Goal: Information Seeking & Learning: Compare options

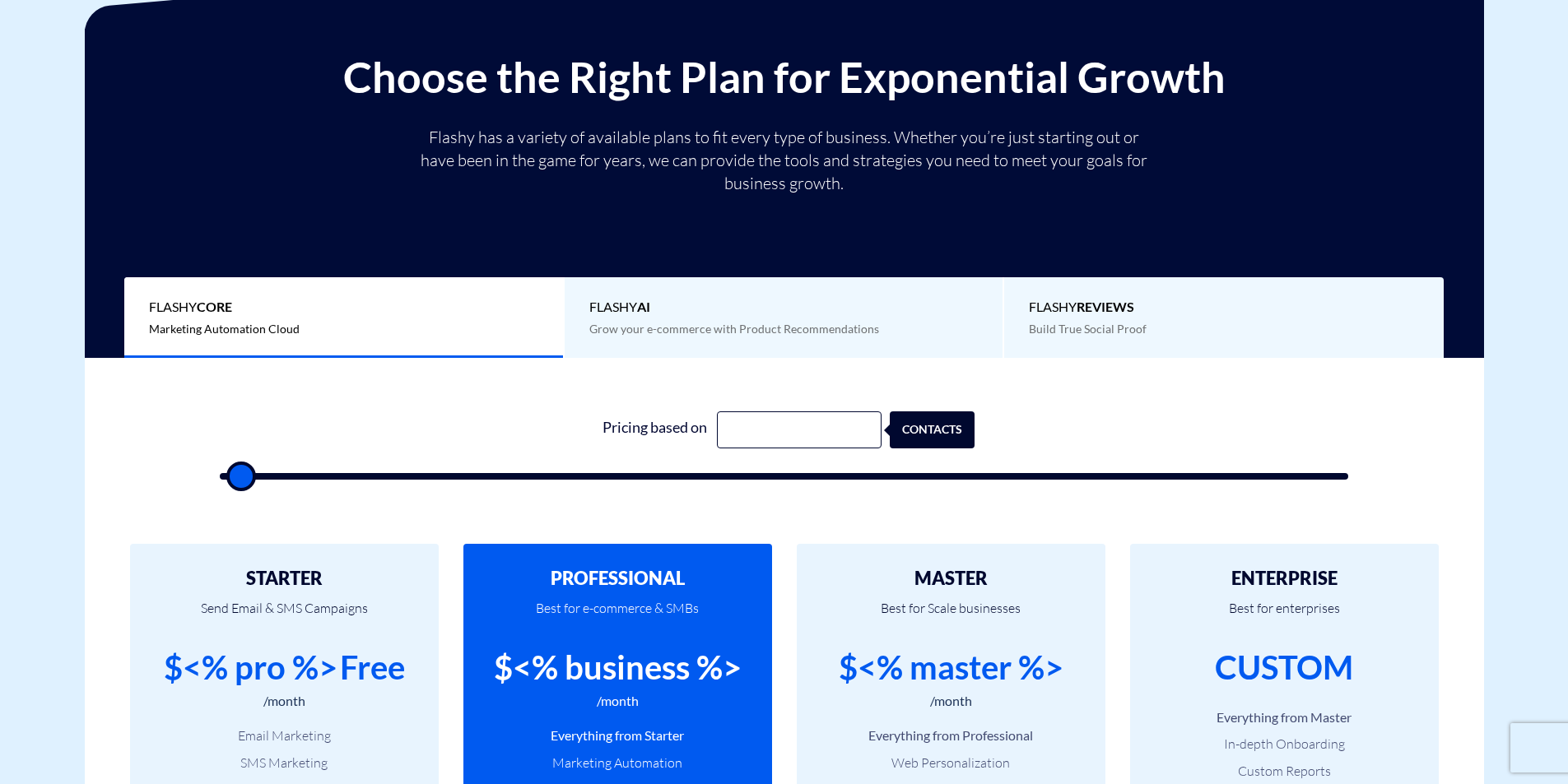
scroll to position [329, 0]
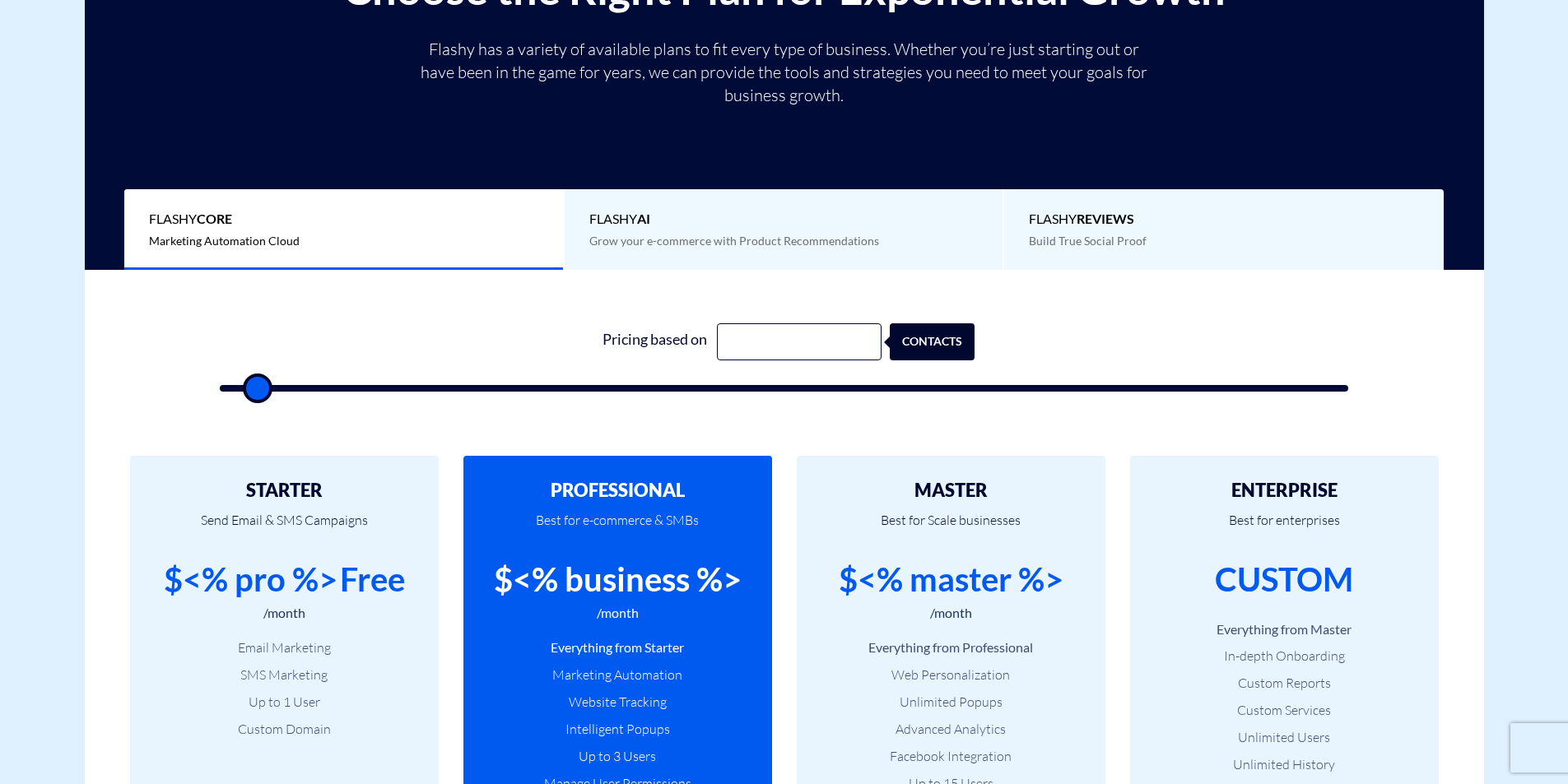
drag, startPoint x: 237, startPoint y: 385, endPoint x: 257, endPoint y: 390, distance: 20.6
type input "2000"
click at [256, 390] on input "range" at bounding box center [784, 387] width 1130 height 6
click at [759, 346] on input "text" at bounding box center [799, 342] width 164 height 37
type input "1000"
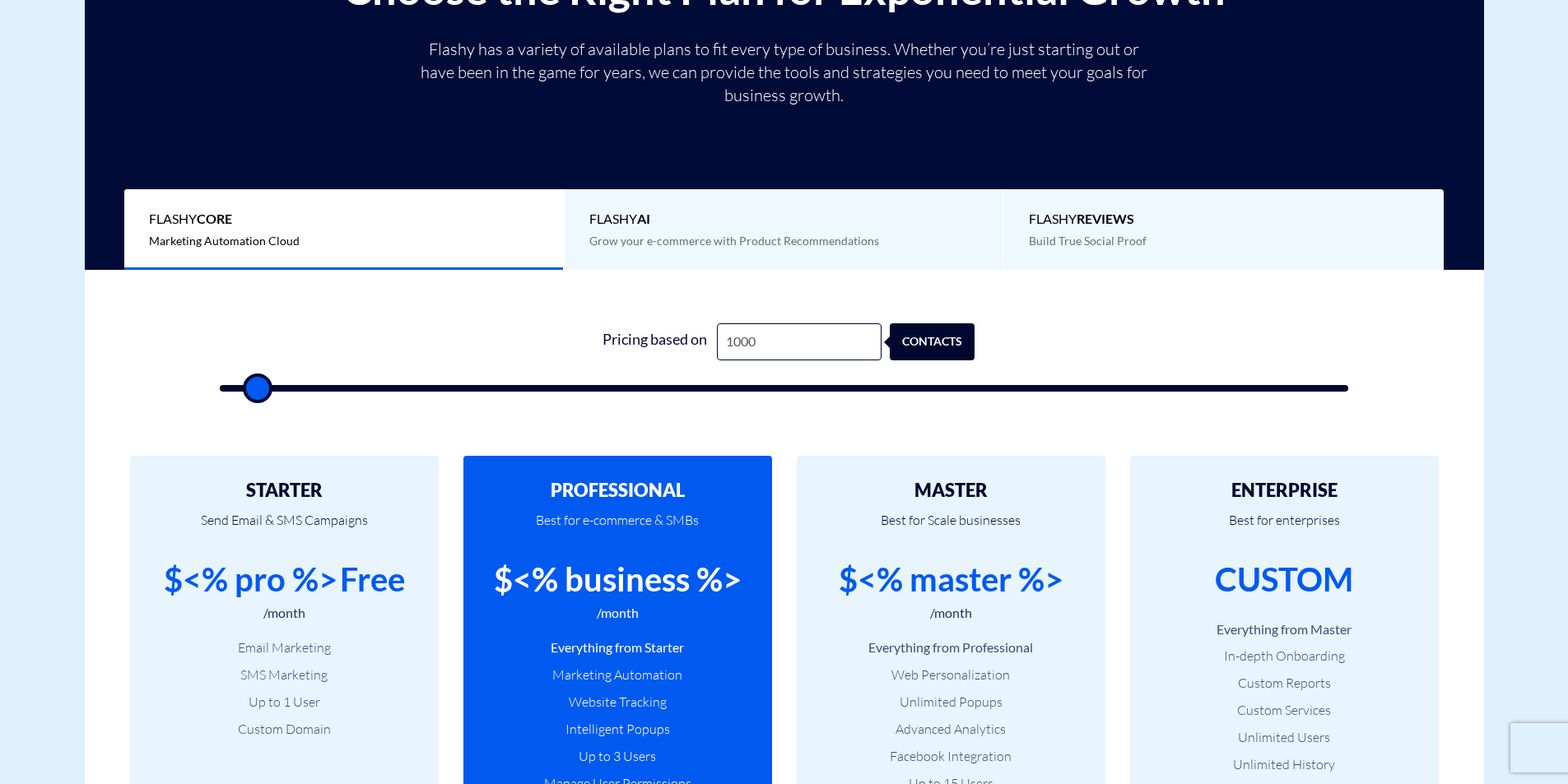
click at [772, 308] on div "Pricing based on 1000 contacts" at bounding box center [784, 352] width 1162 height 141
drag, startPoint x: 250, startPoint y: 384, endPoint x: 272, endPoint y: 389, distance: 22.6
type input "3500"
click at [272, 389] on input "range" at bounding box center [784, 387] width 1130 height 6
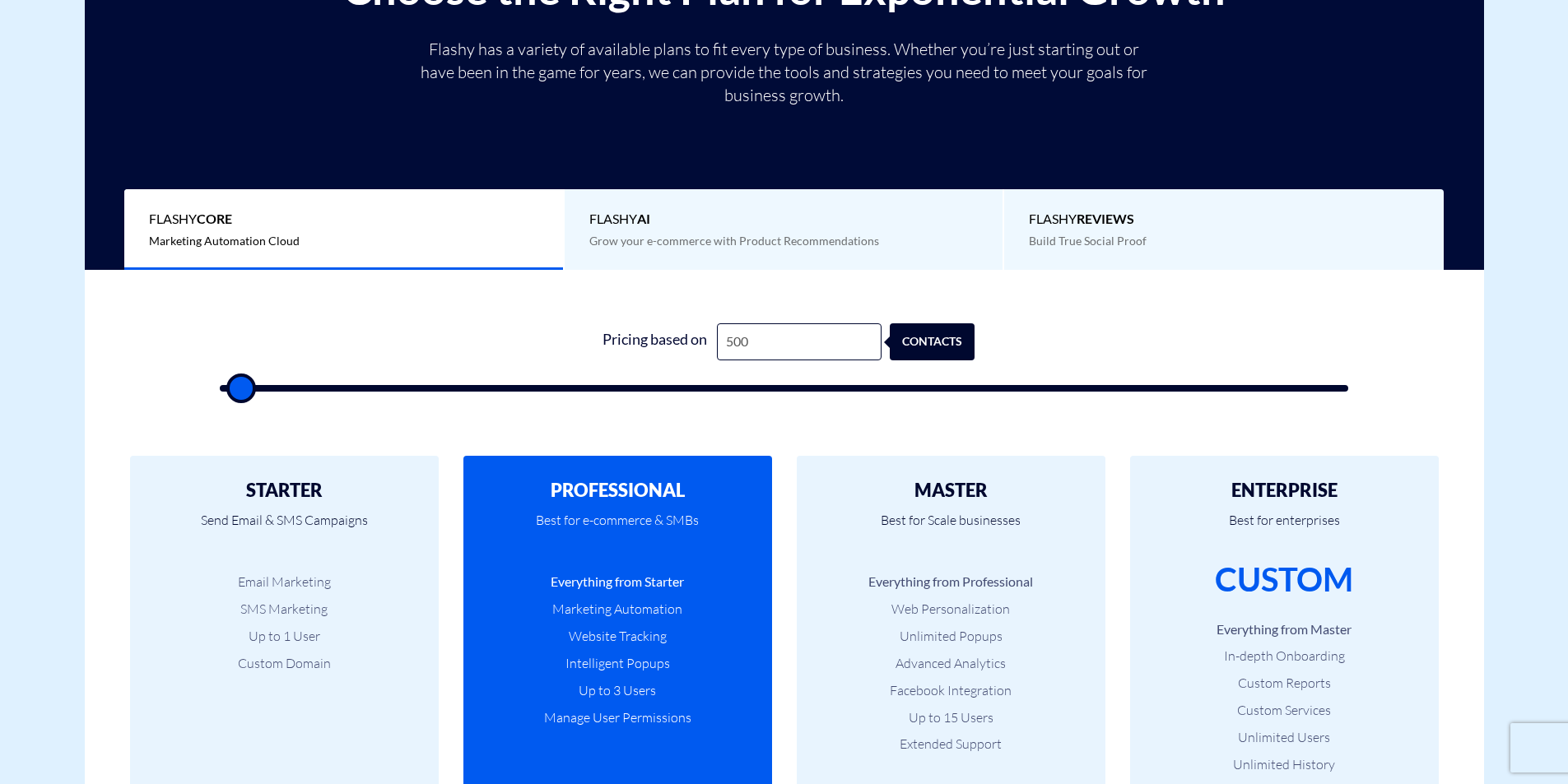
scroll to position [329, 0]
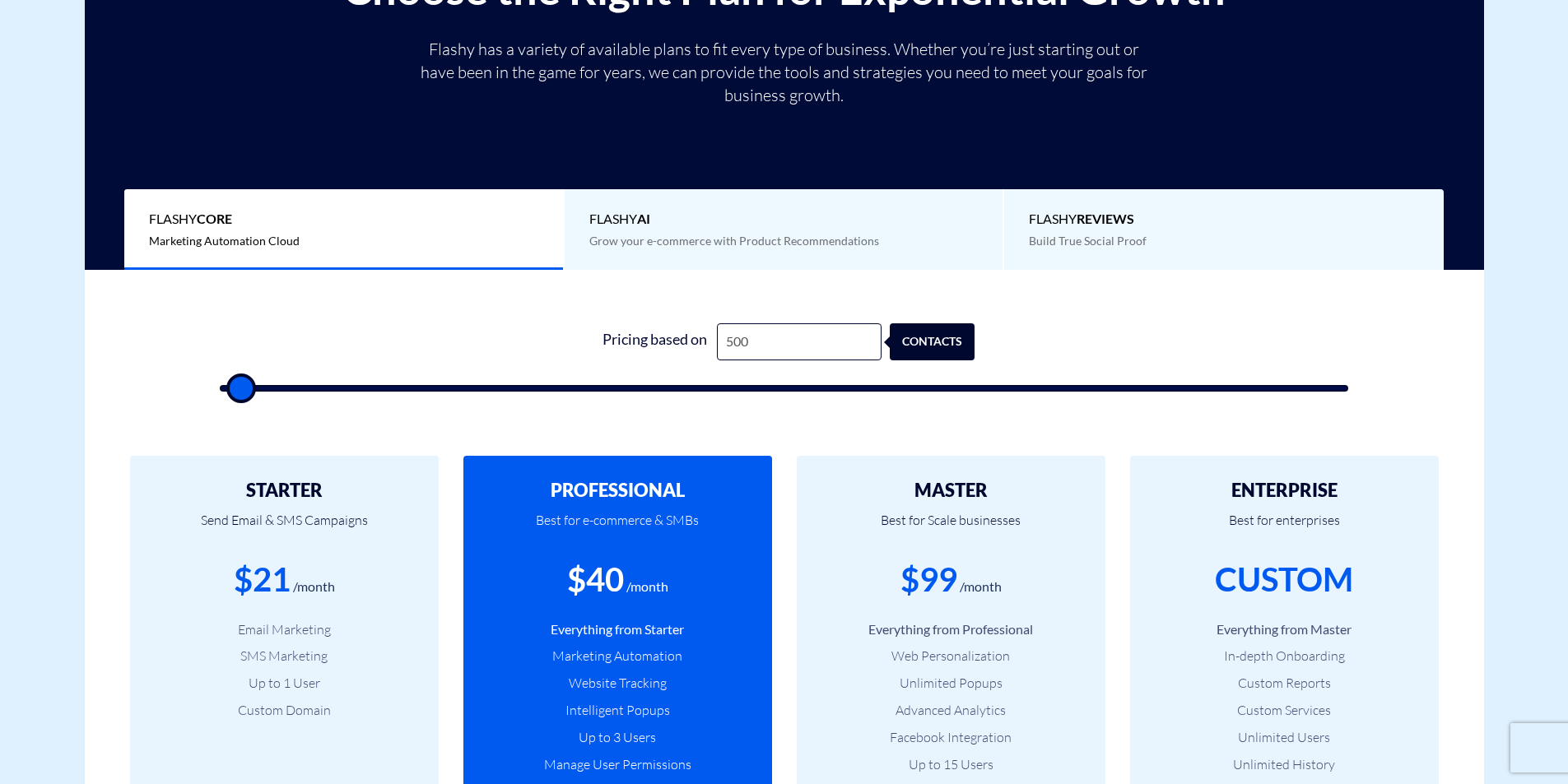
type input "1,000"
type input "1000"
type input "1,500"
type input "1500"
type input "2,000"
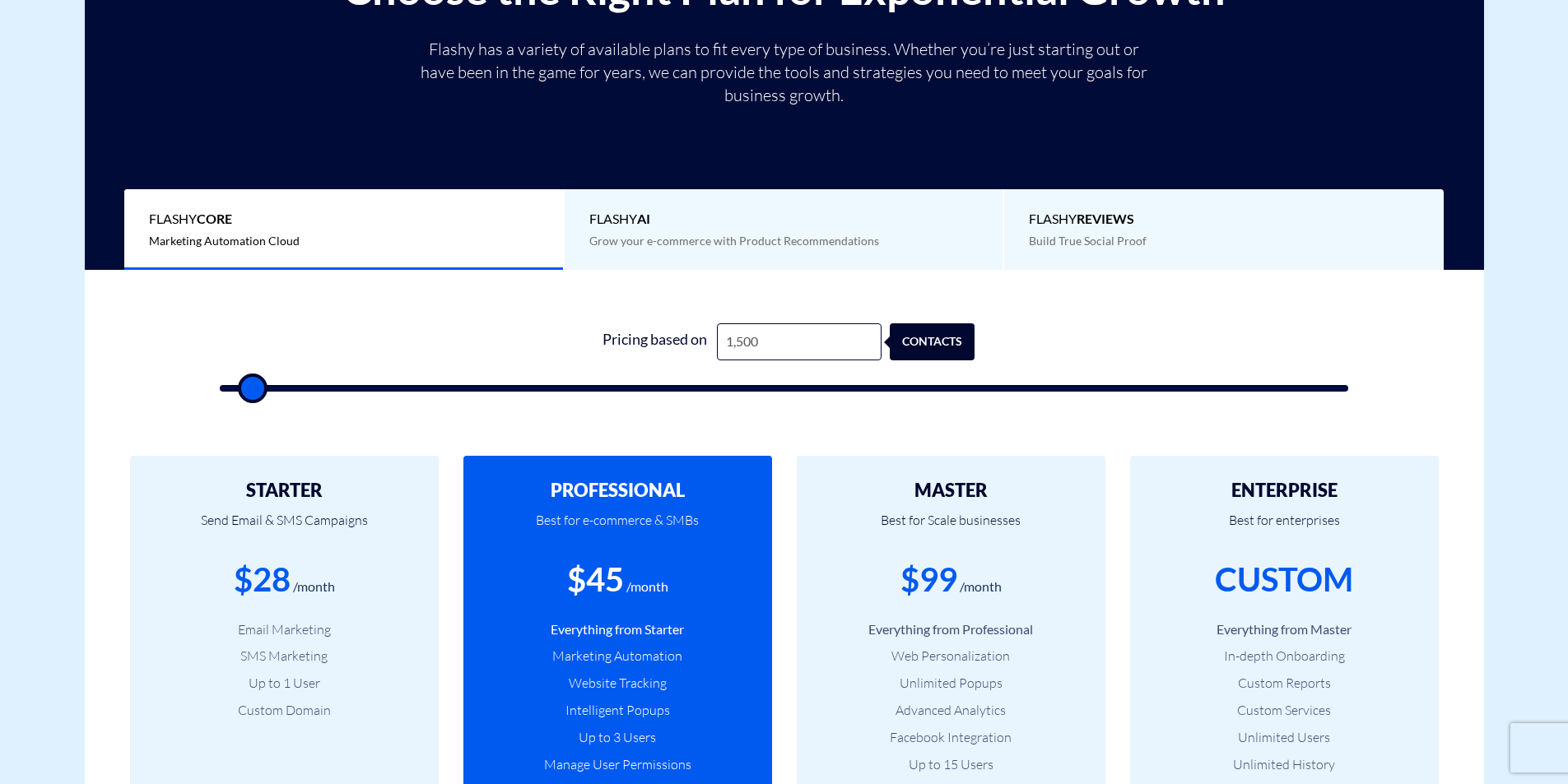
type input "2000"
type input "1,500"
type input "1500"
type input "2,000"
drag, startPoint x: 244, startPoint y: 389, endPoint x: 258, endPoint y: 383, distance: 15.2
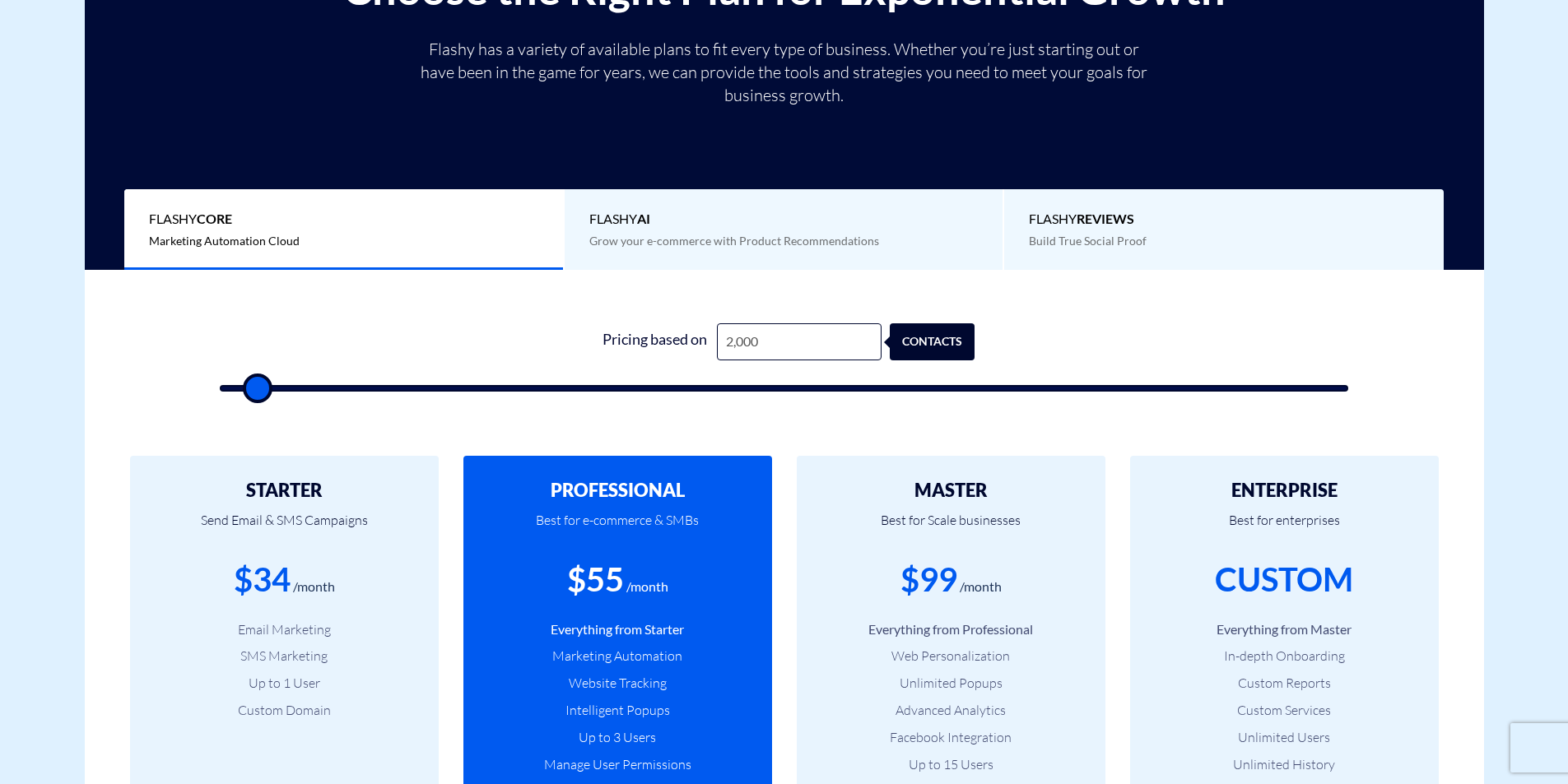
type input "2000"
click at [258, 385] on input "range" at bounding box center [784, 387] width 1130 height 6
type input "2,500"
type input "2500"
type input "3,000"
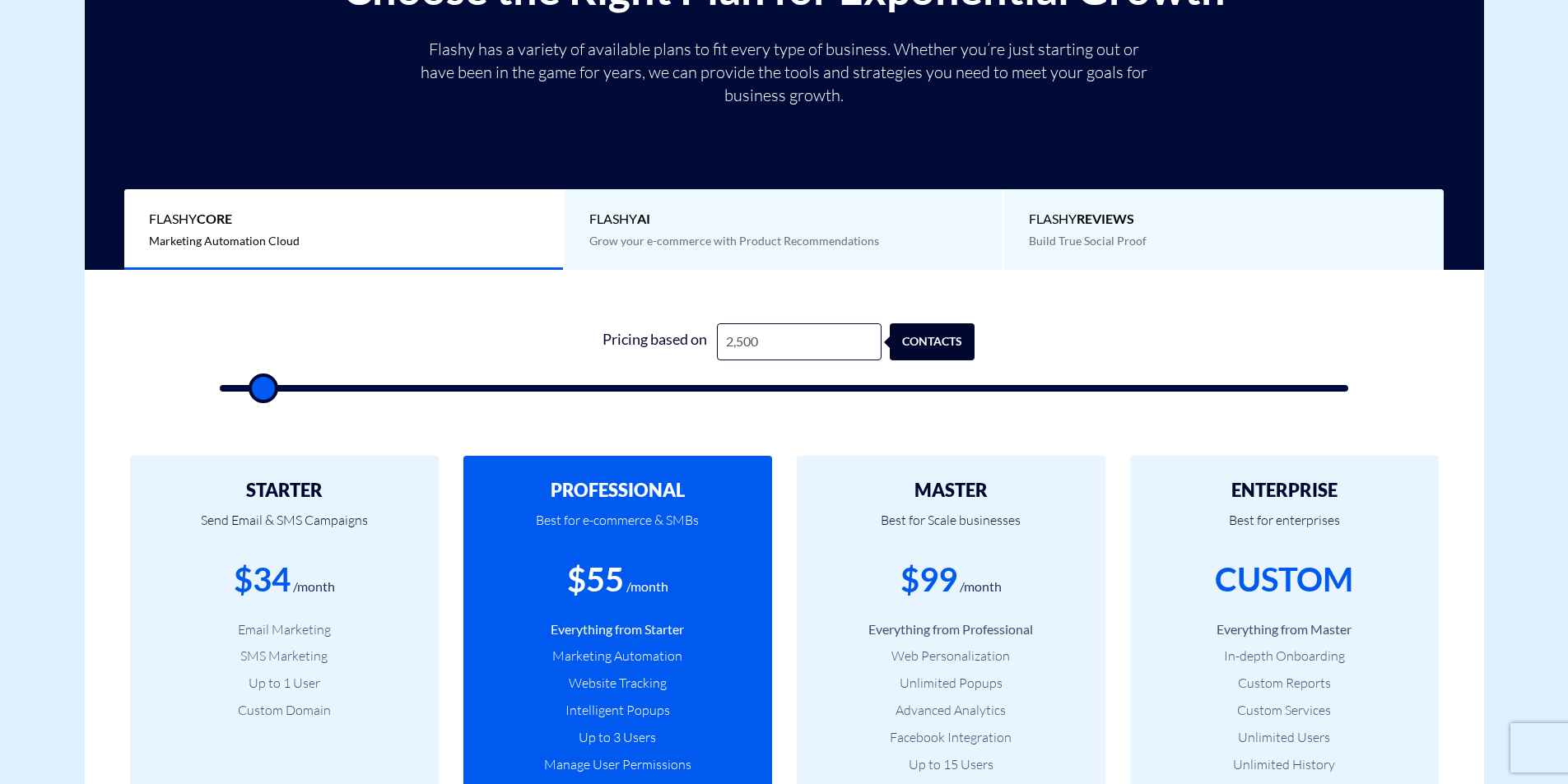
type input "3000"
type input "3,500"
type input "3500"
type input "4,000"
type input "4000"
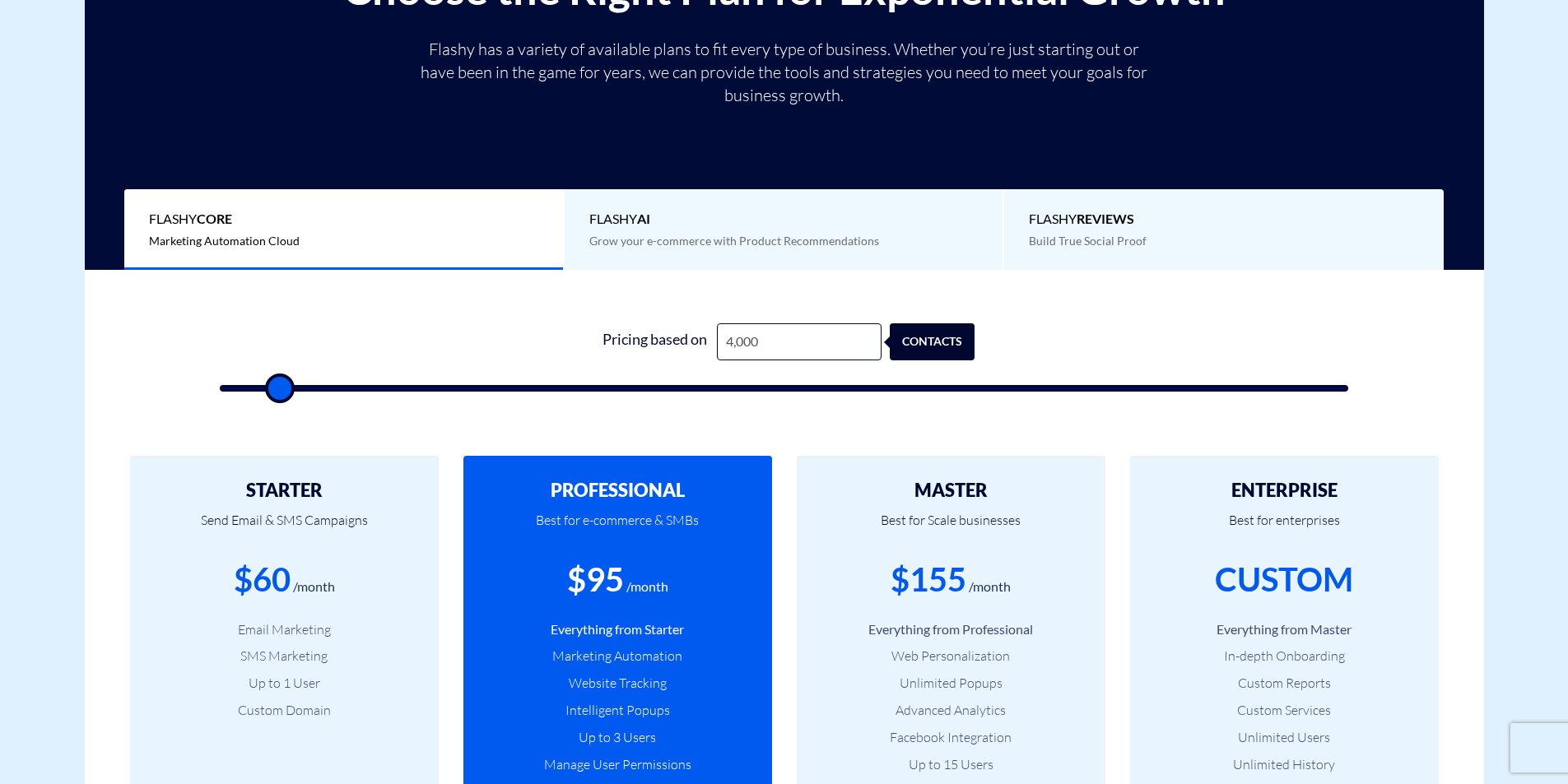
type input "3,500"
type input "3500"
type input "3,000"
type input "3000"
type input "3,500"
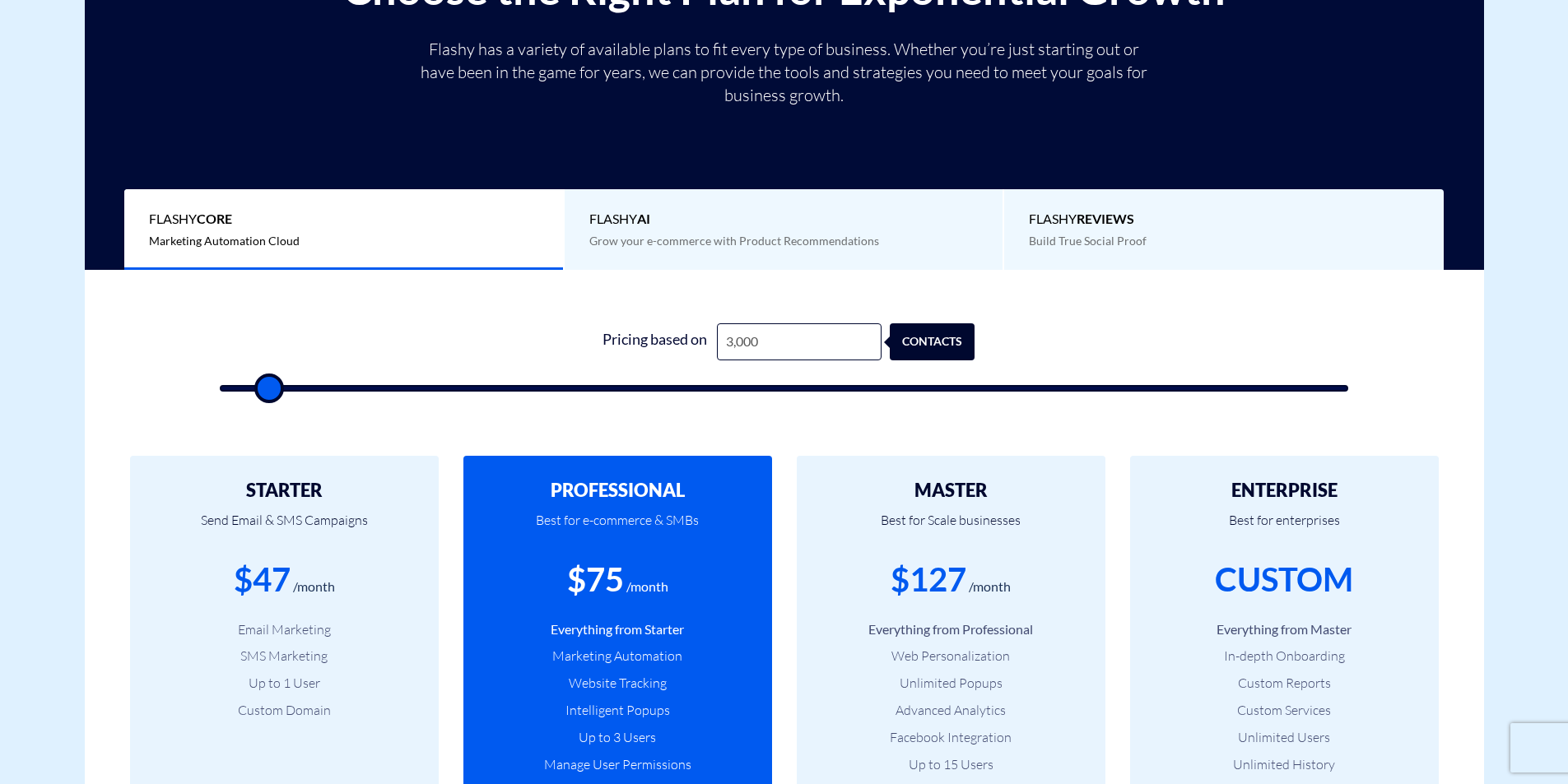
type input "3500"
type input "4,000"
type input "4000"
type input "4,500"
type input "4500"
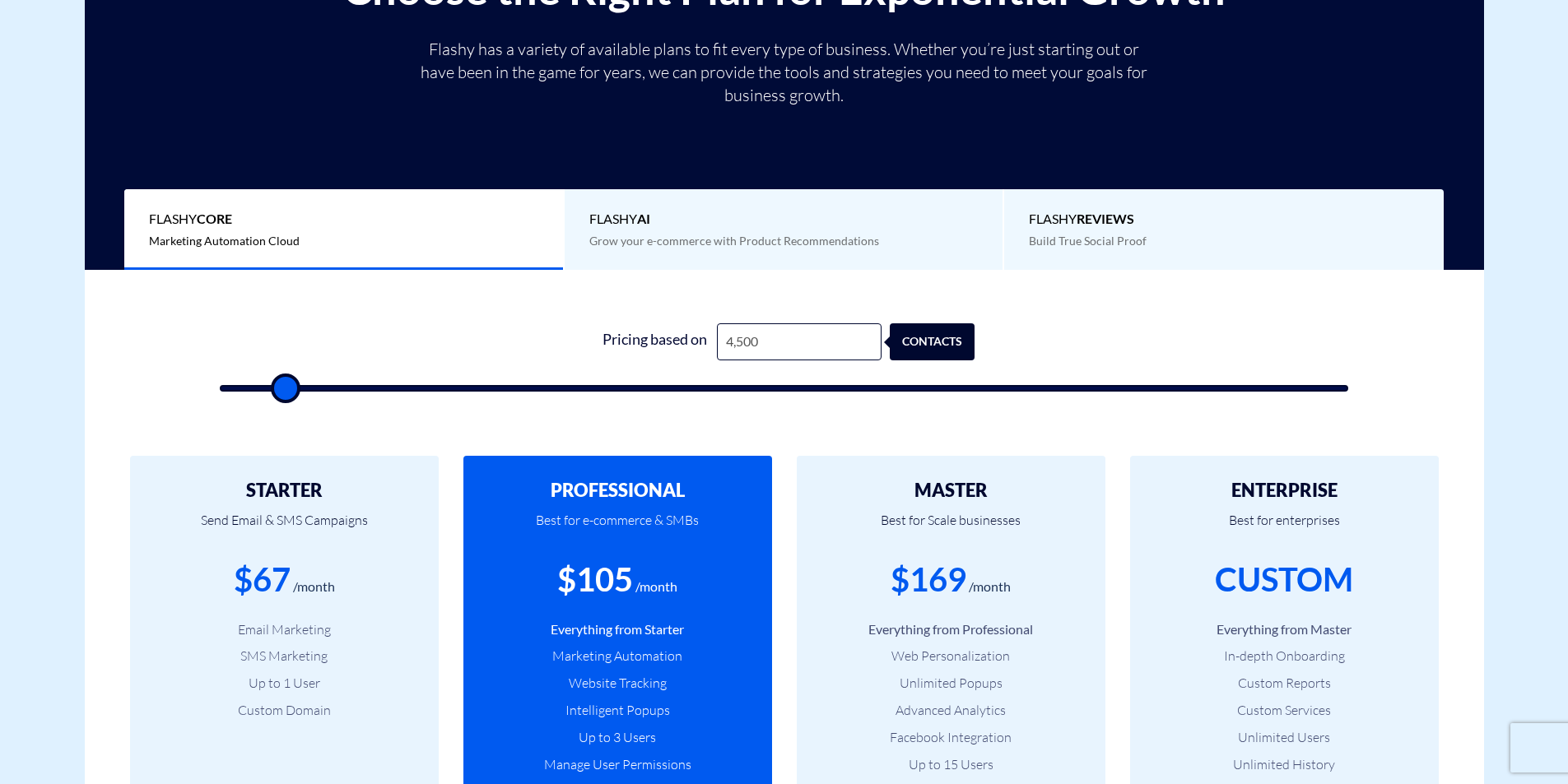
type input "5,000"
drag, startPoint x: 260, startPoint y: 380, endPoint x: 287, endPoint y: 399, distance: 33.0
type input "5000"
click at [287, 392] on input "range" at bounding box center [784, 387] width 1130 height 6
